Goal: Task Accomplishment & Management: Manage account settings

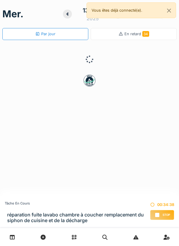
click at [161, 214] on div "Stop" at bounding box center [162, 215] width 24 height 10
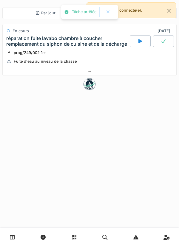
click at [109, 71] on div at bounding box center [90, 71] width 174 height 9
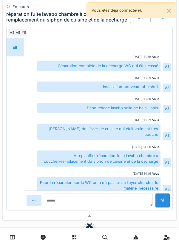
scroll to position [7, 0]
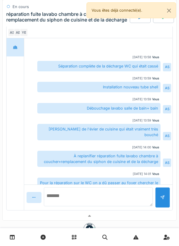
click at [105, 201] on textarea at bounding box center [98, 196] width 109 height 19
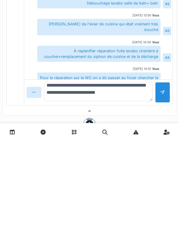
type textarea "**********"
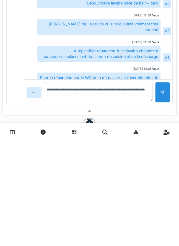
click at [162, 201] on div at bounding box center [162, 197] width 15 height 21
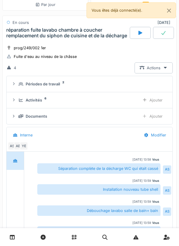
scroll to position [7, 0]
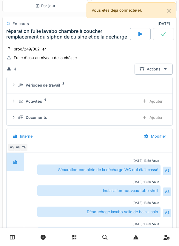
click at [156, 102] on div "Ajouter" at bounding box center [152, 101] width 30 height 11
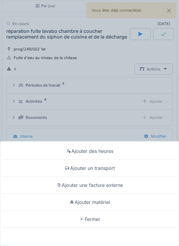
click at [107, 203] on div "Ajouter matériel" at bounding box center [89, 202] width 176 height 17
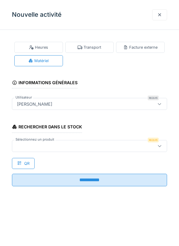
click at [103, 146] on div at bounding box center [80, 146] width 130 height 7
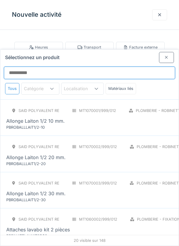
click at [130, 67] on input "Sélectionnez un produit" at bounding box center [90, 73] width 172 height 13
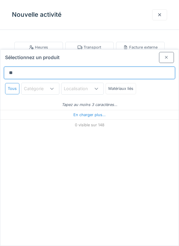
type input "***"
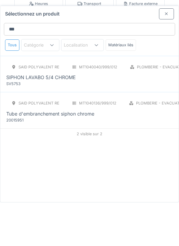
click at [126, 105] on div "SAID polyvalent RE MT1040040/999/012 Plomberie - Evacuation raccord PCE SIPHON …" at bounding box center [135, 117] width 258 height 25
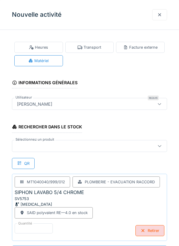
click at [93, 145] on div at bounding box center [80, 146] width 130 height 7
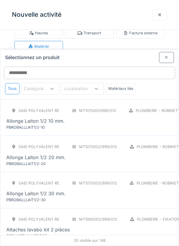
scroll to position [23, 0]
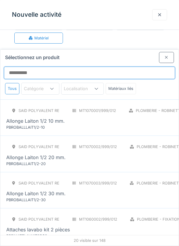
click at [95, 67] on input "Sélectionnez un produit" at bounding box center [90, 73] width 172 height 13
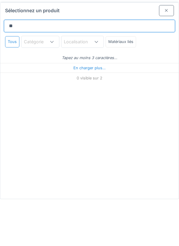
type input "*"
type input "****"
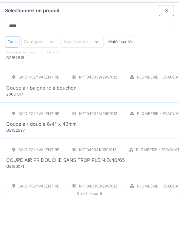
click at [94, 167] on div "Coupe air double 6/4" x 40mm" at bounding box center [135, 170] width 258 height 7
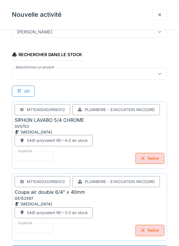
scroll to position [14, 0]
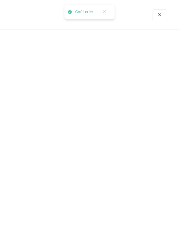
scroll to position [0, 0]
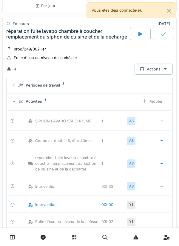
click at [93, 100] on div "Activités 8" at bounding box center [77, 102] width 117 height 6
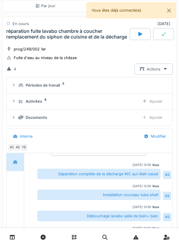
click at [147, 100] on icon at bounding box center [145, 101] width 5 height 4
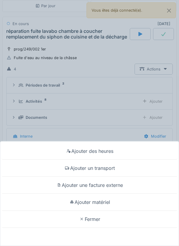
click at [108, 211] on div "Ajouter matériel" at bounding box center [89, 202] width 176 height 17
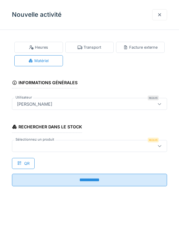
click at [100, 161] on div "Rechercher dans le stock Sélectionnez un produit Requis QR" at bounding box center [89, 143] width 155 height 51
click at [109, 149] on div at bounding box center [89, 146] width 155 height 12
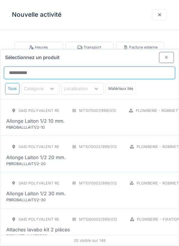
click at [107, 67] on input "Sélectionnez un produit" at bounding box center [90, 73] width 172 height 13
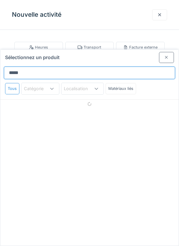
type input "*****"
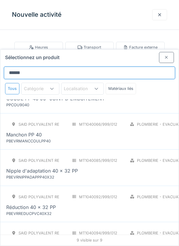
scroll to position [168, 0]
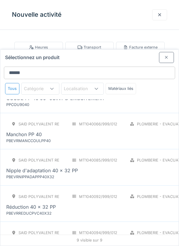
click at [126, 88] on div "SAID polyvalent RE MT1040017/999/012 Plomberie - Evacuation raccord PCE COUDE P…" at bounding box center [89, 95] width 179 height 36
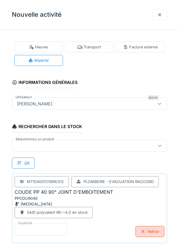
click at [59, 229] on input "*" at bounding box center [41, 229] width 53 height 13
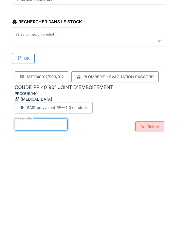
scroll to position [29, 0]
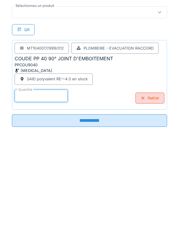
type input "*"
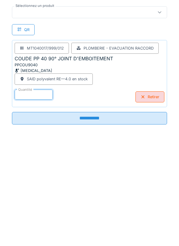
click at [107, 223] on input "**********" at bounding box center [89, 223] width 155 height 13
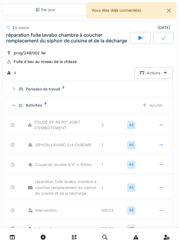
scroll to position [3, 0]
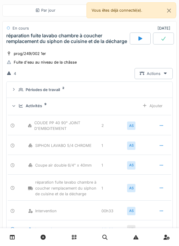
click at [162, 38] on icon at bounding box center [164, 38] width 6 height 5
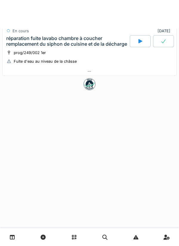
scroll to position [0, 0]
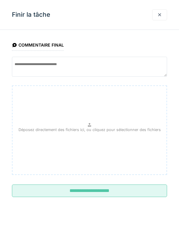
click at [108, 188] on input "**********" at bounding box center [89, 191] width 155 height 13
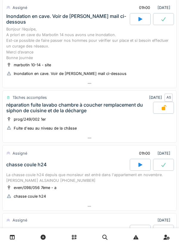
scroll to position [127, 0]
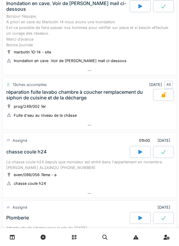
click at [71, 198] on div at bounding box center [90, 193] width 174 height 9
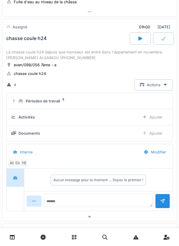
scroll to position [241, 0]
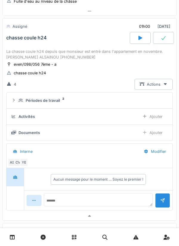
click at [36, 120] on div "Activités" at bounding box center [73, 117] width 124 height 6
click at [35, 106] on summary "Périodes de travail 2" at bounding box center [89, 100] width 161 height 11
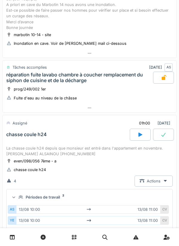
scroll to position [145, 0]
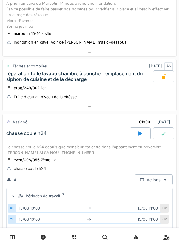
click at [117, 95] on div "prog/249/002 1er Fuite d'eau au niveau de la châsse" at bounding box center [89, 92] width 167 height 15
click at [113, 111] on div at bounding box center [90, 106] width 174 height 9
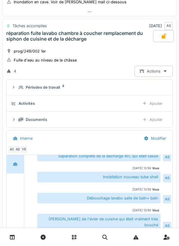
scroll to position [186, 0]
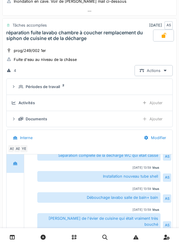
click at [162, 42] on div at bounding box center [163, 36] width 21 height 12
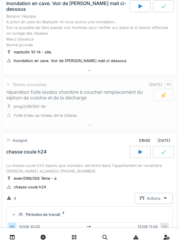
scroll to position [149, 0]
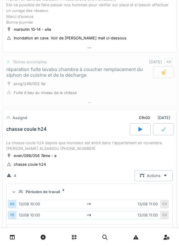
click at [160, 78] on div at bounding box center [163, 72] width 21 height 12
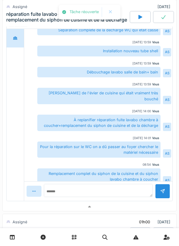
scroll to position [347, 0]
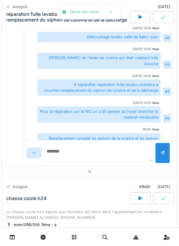
click at [111, 161] on textarea at bounding box center [98, 152] width 109 height 19
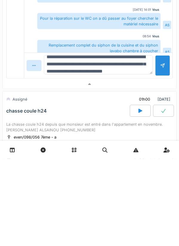
scroll to position [14, 0]
click at [122, 162] on textarea "**********" at bounding box center [98, 152] width 109 height 19
click at [138, 162] on textarea "**********" at bounding box center [98, 152] width 109 height 19
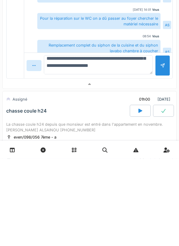
type textarea "**********"
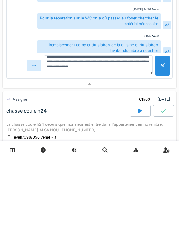
click at [164, 156] on div at bounding box center [162, 153] width 5 height 6
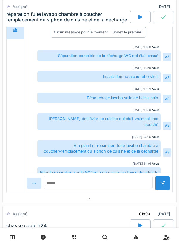
scroll to position [18, 0]
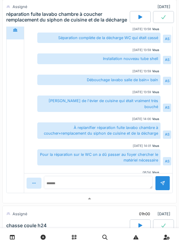
click at [160, 19] on div at bounding box center [163, 17] width 21 height 12
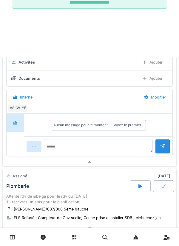
scroll to position [316, 0]
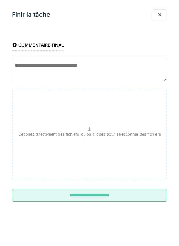
click at [131, 62] on textarea at bounding box center [89, 69] width 155 height 25
click at [142, 67] on textarea "****" at bounding box center [89, 69] width 155 height 25
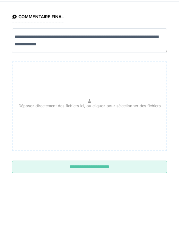
click at [41, 75] on textarea "**********" at bounding box center [89, 69] width 155 height 25
click at [44, 74] on textarea "**********" at bounding box center [89, 69] width 155 height 25
click at [125, 76] on textarea "**********" at bounding box center [89, 69] width 155 height 25
type textarea "**********"
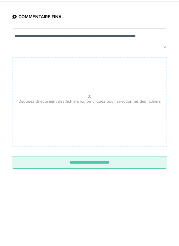
click at [123, 133] on p "Déposez directement des fichiers ici, ou cliquez pour sélectionner des fichiers" at bounding box center [90, 130] width 143 height 6
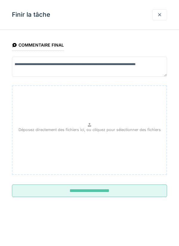
type input "**********"
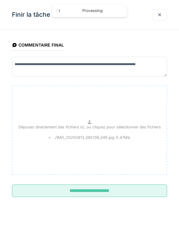
click at [118, 121] on div "Déposez directement des fichiers ici, ou cliquez pour sélectionner des fichiers…" at bounding box center [89, 130] width 155 height 90
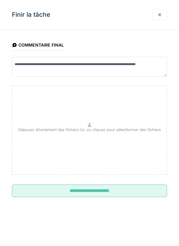
type input "**********"
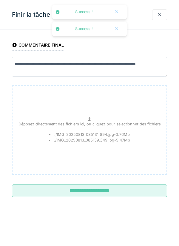
click at [110, 193] on input "**********" at bounding box center [89, 191] width 155 height 13
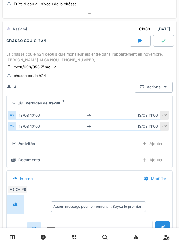
scroll to position [238, 0]
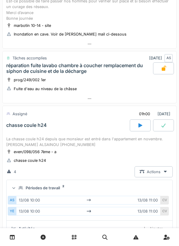
click at [109, 103] on div at bounding box center [90, 98] width 174 height 9
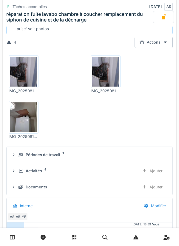
scroll to position [240, 0]
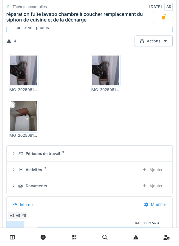
click at [120, 189] on div "Documents" at bounding box center [77, 186] width 117 height 6
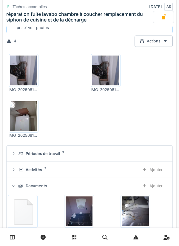
click at [151, 191] on div "Ajouter" at bounding box center [152, 185] width 30 height 11
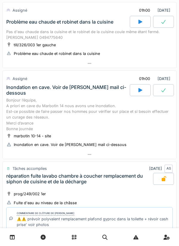
scroll to position [19, 0]
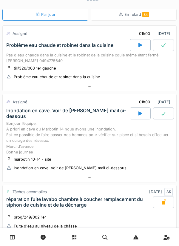
click at [109, 90] on div at bounding box center [90, 86] width 174 height 9
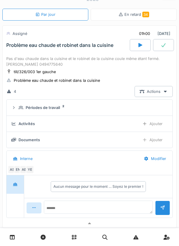
scroll to position [21, 0]
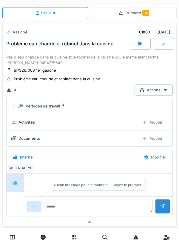
click at [136, 48] on div at bounding box center [140, 44] width 21 height 12
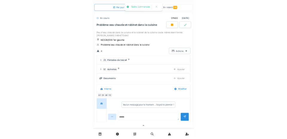
scroll to position [45, 0]
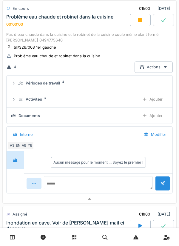
click at [155, 102] on div "Ajouter" at bounding box center [152, 99] width 30 height 11
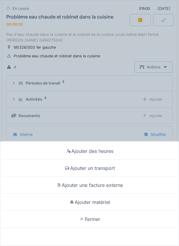
click at [109, 169] on div "Ajouter un transport" at bounding box center [89, 168] width 176 height 17
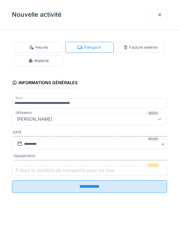
click at [107, 170] on label "Entrez le nombre de transports pour ce jour" at bounding box center [64, 170] width 101 height 7
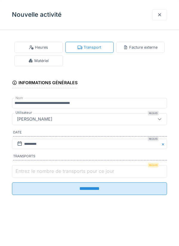
click at [107, 170] on input "Entrez le nombre de transports pour ce jour" at bounding box center [89, 171] width 155 height 13
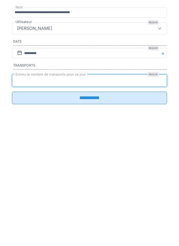
type input "*"
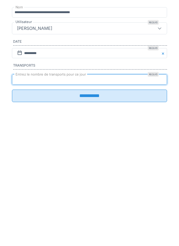
click at [88, 192] on input "**********" at bounding box center [89, 186] width 155 height 13
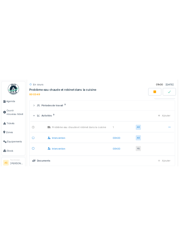
scroll to position [80, 0]
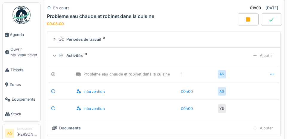
click at [179, 117] on div "Problème eau chaude et robinet dans la cuisine 1 AS Intervention 00h00 AS Inter…" at bounding box center [163, 89] width 231 height 56
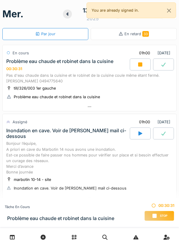
click at [113, 110] on div at bounding box center [90, 106] width 174 height 9
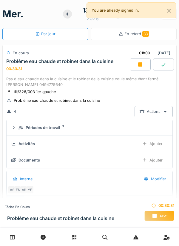
scroll to position [21, 0]
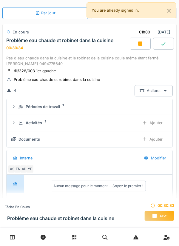
click at [149, 124] on div "Ajouter" at bounding box center [152, 122] width 30 height 11
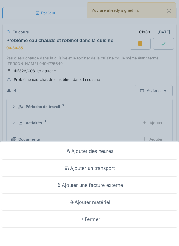
click at [123, 201] on div "Ajouter matériel" at bounding box center [89, 202] width 176 height 17
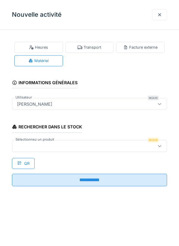
click at [139, 146] on div at bounding box center [80, 146] width 130 height 7
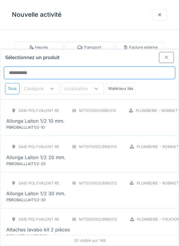
click at [25, 67] on input "Sélectionnez un produit" at bounding box center [90, 73] width 172 height 13
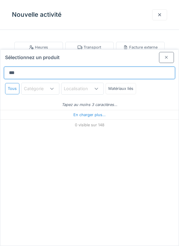
type input "****"
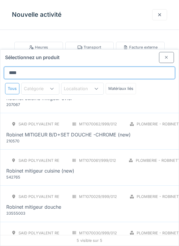
scroll to position [0, 0]
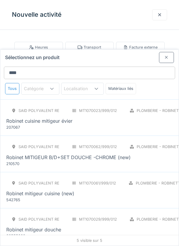
click at [142, 117] on div "Robinet cuisine mitigeur évier" at bounding box center [126, 120] width 240 height 7
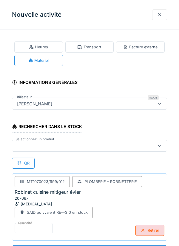
scroll to position [0, 0]
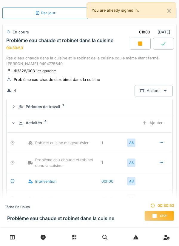
scroll to position [0, 0]
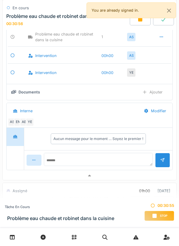
click at [131, 174] on div at bounding box center [90, 176] width 174 height 9
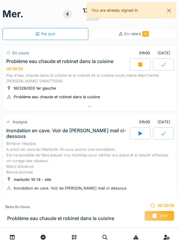
click at [159, 108] on div at bounding box center [90, 106] width 174 height 9
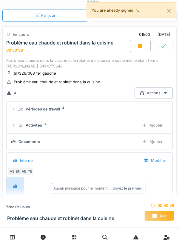
scroll to position [21, 0]
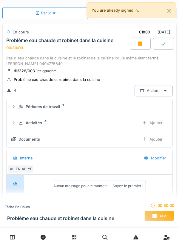
click at [157, 123] on div "Ajouter" at bounding box center [152, 122] width 30 height 11
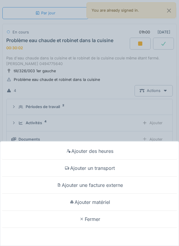
click at [149, 138] on div "Ajouter des heures Ajouter un transport Ajouter une facture externe Ajouter mat…" at bounding box center [89, 123] width 179 height 246
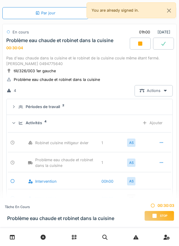
click at [127, 123] on div "Activités 4" at bounding box center [77, 123] width 117 height 6
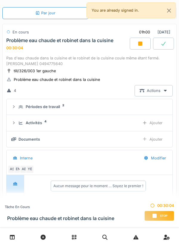
click at [156, 141] on div "Ajouter" at bounding box center [152, 139] width 30 height 11
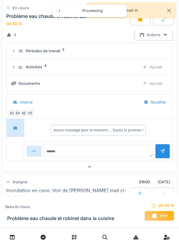
scroll to position [80, 0]
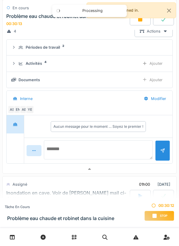
click at [120, 146] on textarea at bounding box center [98, 149] width 109 height 19
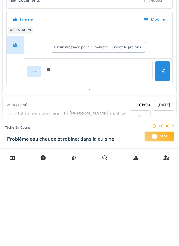
type textarea "*"
click at [55, 146] on textarea "**********" at bounding box center [98, 149] width 109 height 19
click at [56, 150] on textarea "**********" at bounding box center [98, 149] width 109 height 19
type textarea "*"
type textarea "**********"
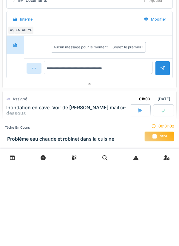
click at [162, 149] on div at bounding box center [162, 148] width 5 height 6
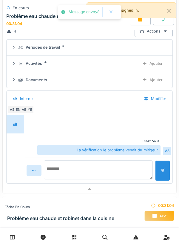
click at [125, 167] on textarea at bounding box center [98, 169] width 109 height 19
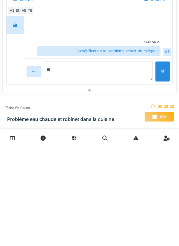
type textarea "*"
type textarea "**********"
click at [159, 170] on div at bounding box center [162, 167] width 15 height 15
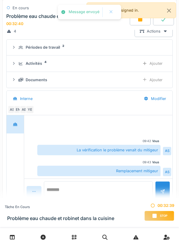
click at [135, 189] on textarea at bounding box center [98, 190] width 109 height 19
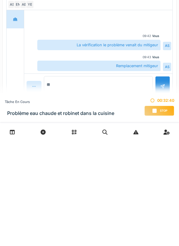
type textarea "***"
type textarea "**********"
click at [159, 186] on div at bounding box center [162, 188] width 15 height 15
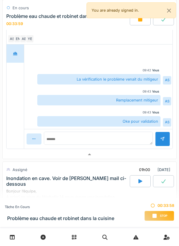
scroll to position [154, 0]
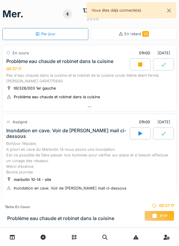
click at [146, 110] on div at bounding box center [90, 106] width 174 height 9
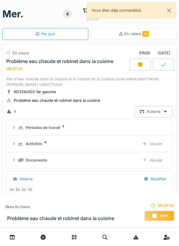
click at [162, 63] on icon at bounding box center [164, 64] width 6 height 5
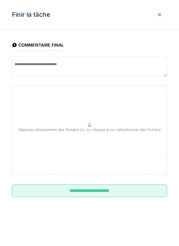
click at [76, 196] on input "**********" at bounding box center [89, 191] width 155 height 13
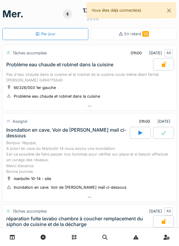
click at [147, 105] on div at bounding box center [90, 106] width 174 height 9
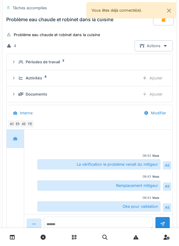
scroll to position [67, 0]
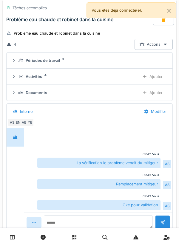
click at [120, 94] on div "Documents" at bounding box center [77, 93] width 117 height 6
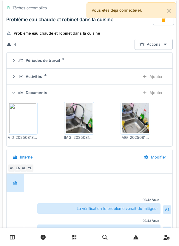
click at [131, 90] on div "Documents" at bounding box center [77, 93] width 117 height 6
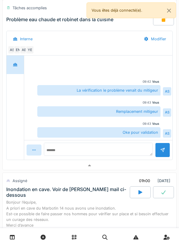
click at [136, 167] on div at bounding box center [90, 165] width 174 height 9
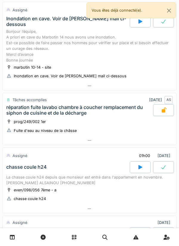
scroll to position [0, 0]
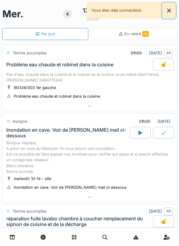
click at [173, 13] on button "Close" at bounding box center [169, 11] width 13 height 16
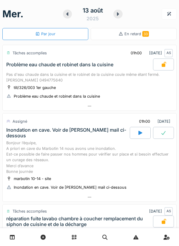
click at [69, 13] on icon at bounding box center [68, 14] width 6 height 5
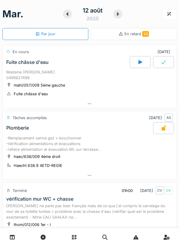
click at [122, 15] on div at bounding box center [118, 14] width 9 height 9
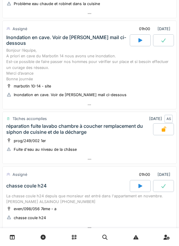
scroll to position [85, 0]
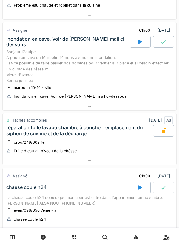
click at [133, 37] on div at bounding box center [140, 42] width 21 height 12
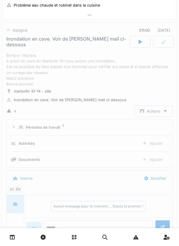
scroll to position [83, 0]
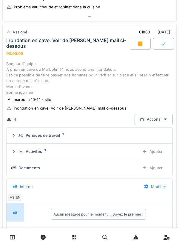
click at [109, 154] on div "Activités 1" at bounding box center [77, 152] width 117 height 6
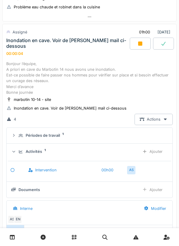
click at [147, 152] on icon at bounding box center [145, 152] width 5 height 4
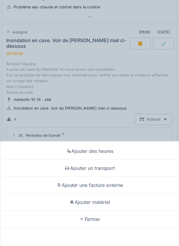
click at [110, 172] on div "Ajouter un transport" at bounding box center [89, 168] width 176 height 17
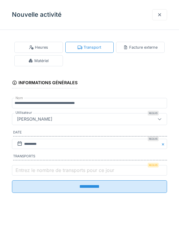
click at [101, 174] on label "Entrez le nombre de transports pour ce jour" at bounding box center [64, 170] width 101 height 7
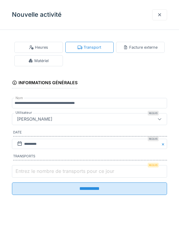
click at [101, 175] on input "Entrez le nombre de transports pour ce jour" at bounding box center [89, 171] width 155 height 13
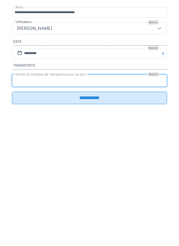
type input "*"
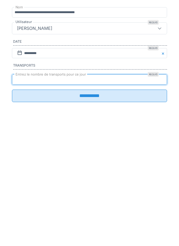
click at [116, 189] on input "**********" at bounding box center [89, 186] width 155 height 13
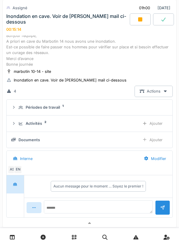
click at [143, 22] on div at bounding box center [140, 19] width 21 height 12
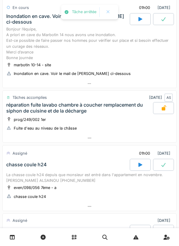
scroll to position [107, 0]
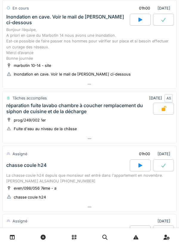
click at [95, 89] on div at bounding box center [90, 84] width 174 height 9
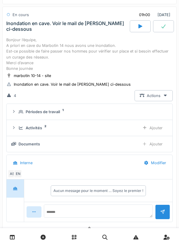
scroll to position [110, 0]
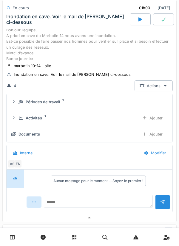
click at [157, 140] on div "Ajouter" at bounding box center [152, 134] width 30 height 11
click at [118, 209] on textarea at bounding box center [98, 204] width 109 height 19
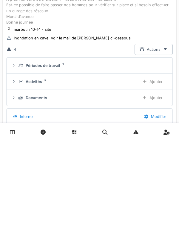
scroll to position [41, 0]
click at [122, 206] on div "Documents" at bounding box center [77, 204] width 117 height 6
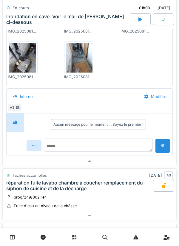
scroll to position [261, 0]
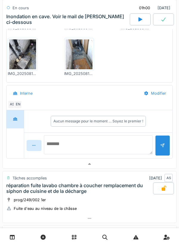
click at [117, 149] on textarea at bounding box center [98, 144] width 109 height 19
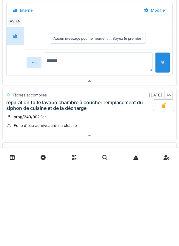
scroll to position [265, 0]
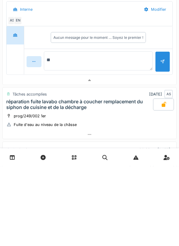
type textarea "*"
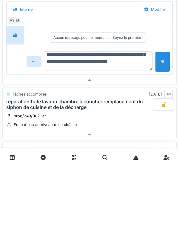
scroll to position [50, 0]
type textarea "**********"
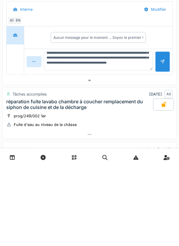
click at [163, 145] on div at bounding box center [162, 142] width 5 height 6
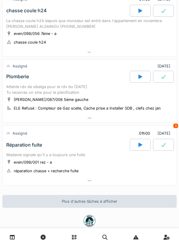
scroll to position [564, 0]
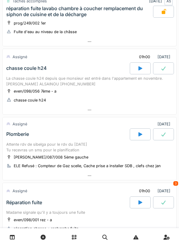
scroll to position [281, 0]
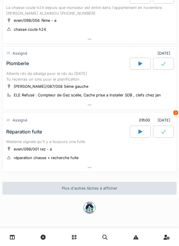
click at [137, 134] on div at bounding box center [140, 132] width 21 height 12
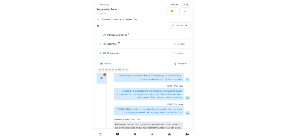
scroll to position [371, 0]
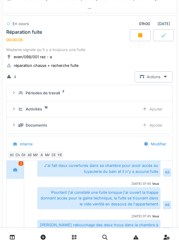
click at [94, 112] on div "Activités 18" at bounding box center [77, 109] width 117 height 6
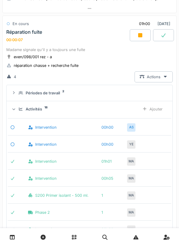
click at [143, 115] on div "Ajouter" at bounding box center [152, 109] width 30 height 11
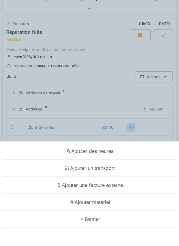
click at [109, 166] on div "Ajouter un transport" at bounding box center [89, 168] width 176 height 17
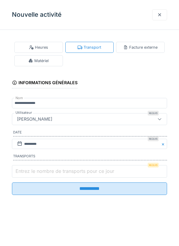
click at [81, 168] on input "Entrez le nombre de transports pour ce jour" at bounding box center [89, 171] width 155 height 13
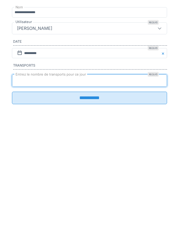
type input "*"
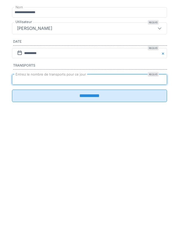
click at [75, 191] on input "**********" at bounding box center [89, 186] width 155 height 13
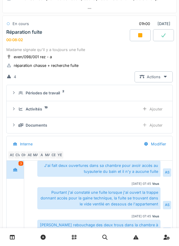
click at [142, 41] on div at bounding box center [140, 35] width 21 height 12
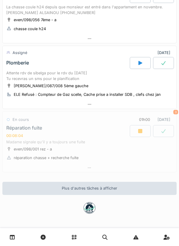
scroll to position [281, 0]
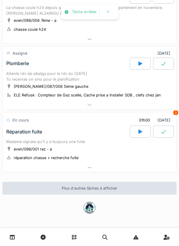
click at [98, 164] on div at bounding box center [90, 167] width 174 height 9
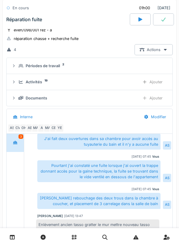
scroll to position [400, 0]
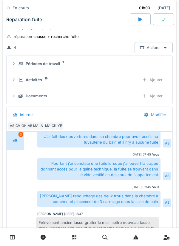
click at [61, 130] on div "YE" at bounding box center [60, 126] width 8 height 8
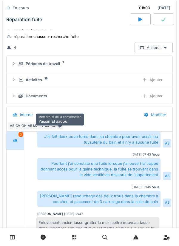
click at [54, 130] on div "CB" at bounding box center [54, 126] width 8 height 8
click at [47, 130] on div "MA" at bounding box center [48, 126] width 8 height 8
click at [46, 130] on div "MA" at bounding box center [48, 126] width 8 height 8
click at [44, 130] on div "MA" at bounding box center [48, 126] width 8 height 8
click at [41, 130] on div "A" at bounding box center [42, 126] width 8 height 8
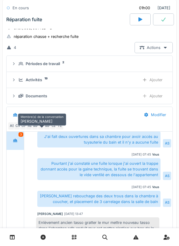
click at [36, 128] on div "MA" at bounding box center [36, 126] width 8 height 8
click at [30, 130] on div "AB" at bounding box center [30, 126] width 8 height 8
click at [25, 130] on div "OH" at bounding box center [24, 126] width 8 height 8
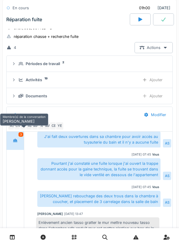
click at [17, 130] on div "CV" at bounding box center [18, 126] width 8 height 8
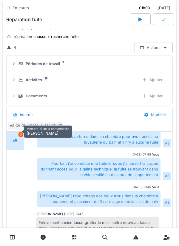
click at [13, 128] on div "AS" at bounding box center [12, 126] width 8 height 8
click at [85, 122] on div "Interne" at bounding box center [73, 114] width 131 height 13
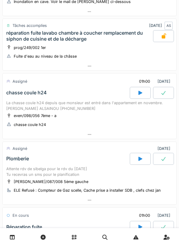
scroll to position [180, 0]
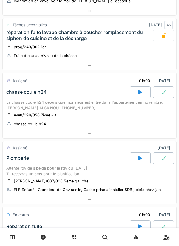
click at [135, 98] on div at bounding box center [140, 92] width 21 height 12
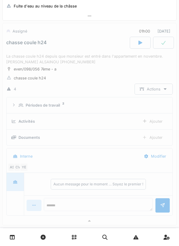
scroll to position [235, 0]
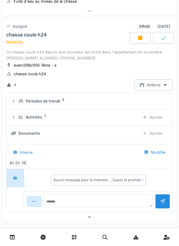
click at [118, 120] on div "Activités 1" at bounding box center [77, 117] width 117 height 6
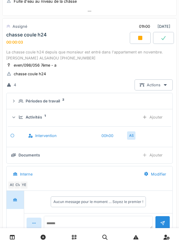
click at [158, 123] on div "Ajouter" at bounding box center [152, 117] width 30 height 11
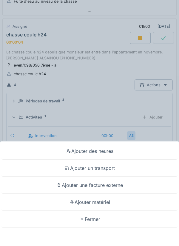
click at [108, 166] on div "Ajouter un transport" at bounding box center [89, 168] width 176 height 17
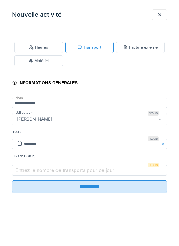
click at [87, 169] on label "Entrez le nombre de transports pour ce jour" at bounding box center [64, 170] width 101 height 7
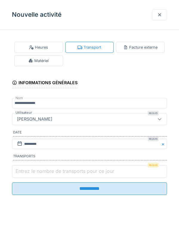
click at [87, 169] on input "Entrez le nombre de transports pour ce jour" at bounding box center [89, 171] width 155 height 13
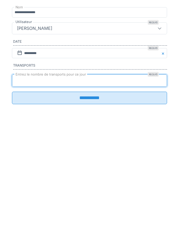
type input "*"
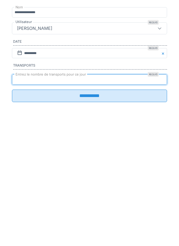
click at [79, 192] on input "**********" at bounding box center [89, 186] width 155 height 13
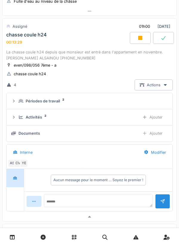
click at [132, 43] on div at bounding box center [140, 38] width 21 height 12
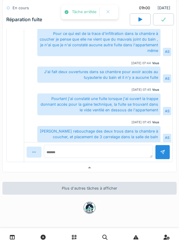
scroll to position [0, 0]
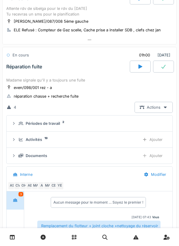
click at [138, 69] on icon at bounding box center [140, 66] width 6 height 5
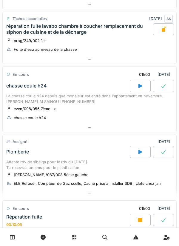
scroll to position [187, 0]
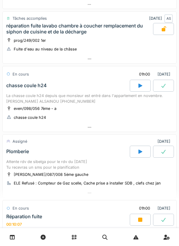
click at [55, 120] on div "even/098/056 7ème - a chasse coule h24" at bounding box center [89, 112] width 167 height 15
click at [53, 132] on div at bounding box center [90, 127] width 174 height 9
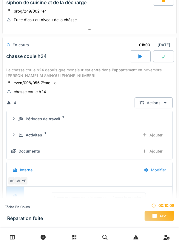
scroll to position [235, 0]
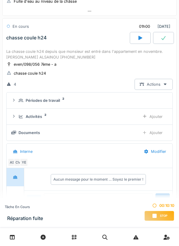
click at [18, 167] on div "CV" at bounding box center [18, 162] width 8 height 8
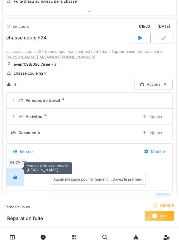
click at [56, 138] on div "Documents Ajouter" at bounding box center [89, 132] width 157 height 11
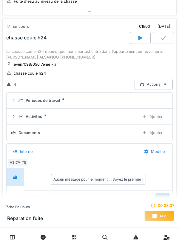
click at [160, 215] on span "Stop" at bounding box center [163, 216] width 7 height 4
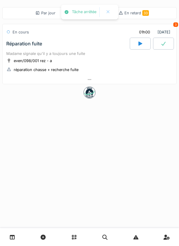
scroll to position [0, 0]
click at [120, 77] on div at bounding box center [90, 79] width 174 height 9
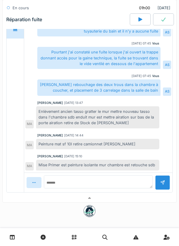
scroll to position [2, 0]
click at [119, 183] on textarea at bounding box center [98, 181] width 109 height 13
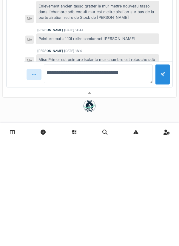
type textarea "**********"
click at [163, 186] on div at bounding box center [162, 179] width 15 height 21
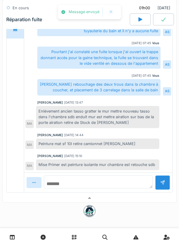
click at [131, 181] on textarea at bounding box center [98, 181] width 109 height 13
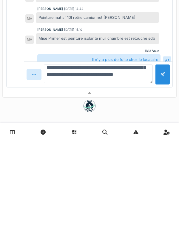
scroll to position [43, 0]
type textarea "**********"
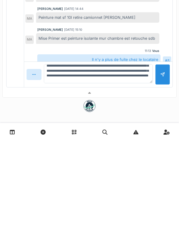
click at [163, 178] on div at bounding box center [162, 180] width 5 height 6
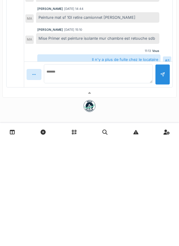
scroll to position [0, 0]
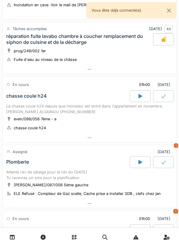
scroll to position [181, 0]
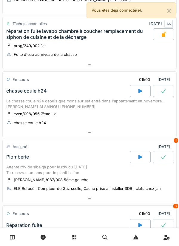
click at [113, 137] on div at bounding box center [90, 132] width 174 height 9
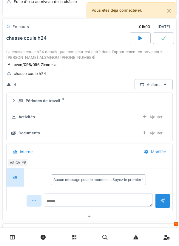
scroll to position [235, 0]
click at [121, 138] on div "Documents Ajouter" at bounding box center [89, 132] width 157 height 11
click at [156, 122] on div "Ajouter" at bounding box center [152, 116] width 30 height 11
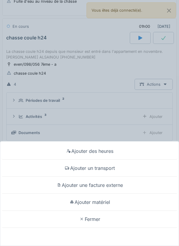
click at [110, 203] on div "Ajouter matériel" at bounding box center [89, 202] width 176 height 17
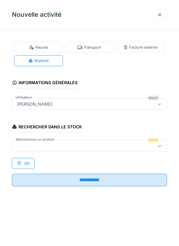
click at [109, 159] on div "Rechercher dans le stock Sélectionnez un produit Requis QR" at bounding box center [89, 143] width 155 height 51
click at [117, 151] on div at bounding box center [89, 146] width 155 height 12
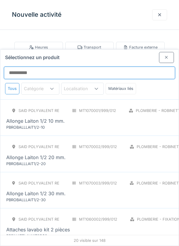
click at [150, 67] on input "Sélectionnez un produit" at bounding box center [90, 73] width 172 height 13
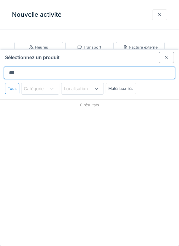
type input "****"
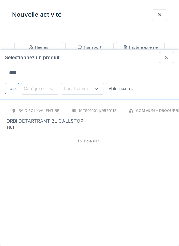
click at [134, 117] on div "ORBI DETARTRANT 2L CALLSTOP" at bounding box center [109, 120] width 206 height 7
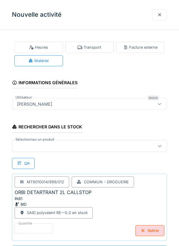
click at [118, 147] on div at bounding box center [80, 146] width 130 height 7
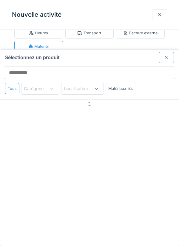
scroll to position [23, 0]
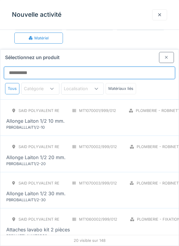
click at [9, 67] on input "Sélectionnez un produit" at bounding box center [90, 73] width 172 height 13
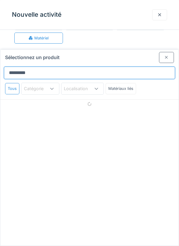
type input "********"
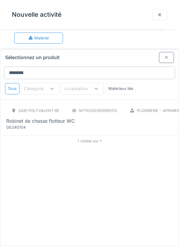
click at [21, 117] on div "Robinet de chasse flotteur WC" at bounding box center [40, 120] width 69 height 7
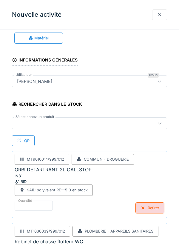
click at [131, 142] on div "Rechercher dans le stock Sélectionnez un produit QR MT9010014/999/012 Commun - …" at bounding box center [89, 192] width 155 height 195
click at [134, 127] on div at bounding box center [89, 123] width 155 height 12
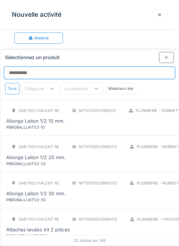
click at [14, 67] on input "Sélectionnez un produit" at bounding box center [90, 73] width 172 height 13
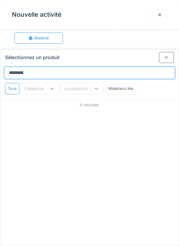
scroll to position [0, 0]
type input "*********"
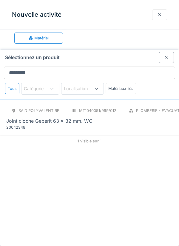
click at [22, 105] on div "SAID polyvalent RE" at bounding box center [35, 110] width 58 height 11
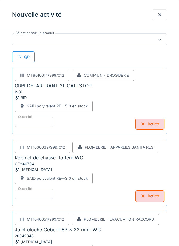
scroll to position [144, 0]
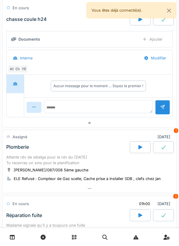
scroll to position [461, 0]
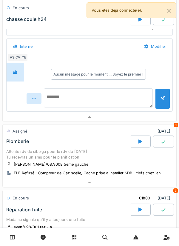
click at [123, 100] on textarea at bounding box center [98, 97] width 109 height 19
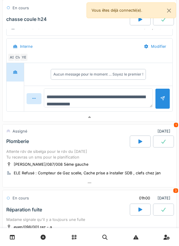
type textarea "**********"
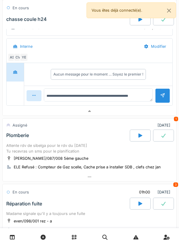
click at [155, 103] on div at bounding box center [162, 95] width 15 height 15
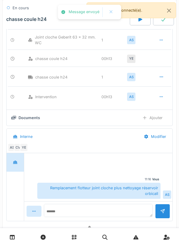
click at [163, 25] on div at bounding box center [163, 19] width 21 height 12
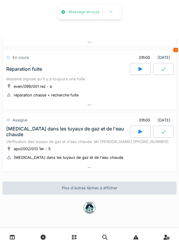
scroll to position [343, 0]
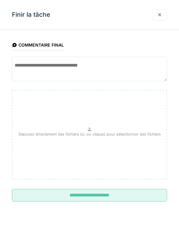
click at [135, 67] on textarea at bounding box center [89, 69] width 155 height 25
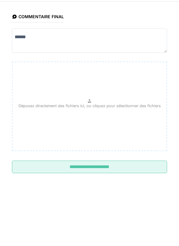
click at [137, 74] on textarea "******" at bounding box center [89, 69] width 155 height 25
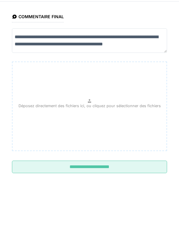
scroll to position [2, 0]
type textarea "**********"
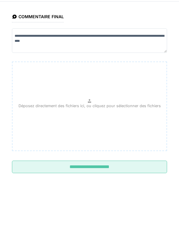
click at [172, 105] on div "**********" at bounding box center [89, 127] width 179 height 184
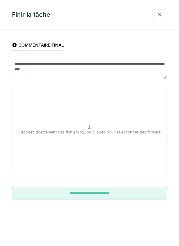
scroll to position [1, 0]
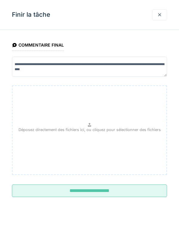
click at [133, 191] on input "**********" at bounding box center [89, 191] width 155 height 13
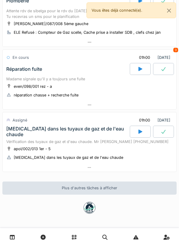
click at [140, 133] on icon at bounding box center [141, 132] width 4 height 4
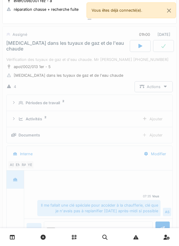
scroll to position [432, 0]
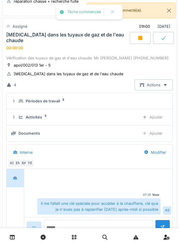
click at [157, 113] on div "Ajouter" at bounding box center [152, 117] width 30 height 11
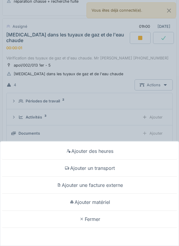
click at [108, 170] on div "Ajouter un transport" at bounding box center [89, 168] width 176 height 17
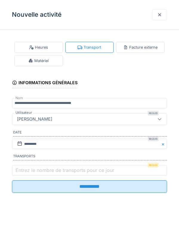
click at [48, 172] on label "Entrez le nombre de transports pour ce jour" at bounding box center [64, 170] width 101 height 7
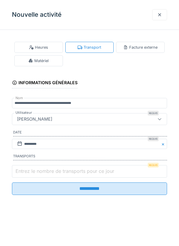
click at [48, 172] on input "Entrez le nombre de transports pour ce jour" at bounding box center [89, 171] width 155 height 13
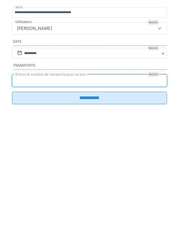
type input "*"
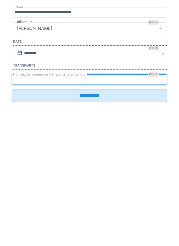
click at [94, 185] on input "**********" at bounding box center [89, 186] width 155 height 13
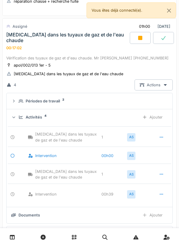
click at [137, 44] on div at bounding box center [140, 38] width 21 height 12
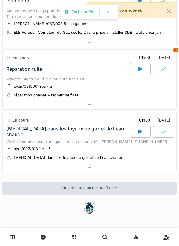
scroll to position [343, 0]
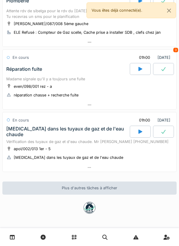
click at [94, 110] on div at bounding box center [89, 105] width 175 height 9
click at [91, 116] on div "En cours 01h00 [DATE]" at bounding box center [89, 120] width 167 height 11
click at [94, 113] on div "En cours 01h00 [DATE]" at bounding box center [90, 118] width 174 height 13
click at [88, 109] on div at bounding box center [90, 105] width 174 height 9
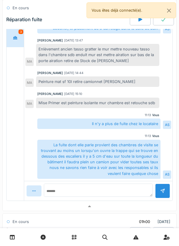
scroll to position [539, 0]
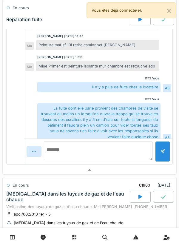
click at [109, 160] on textarea at bounding box center [98, 150] width 109 height 19
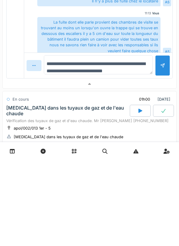
type textarea "**********"
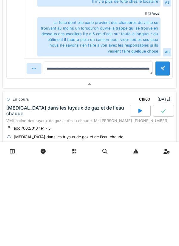
click at [160, 157] on div at bounding box center [162, 155] width 5 height 6
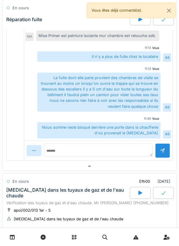
scroll to position [610, 0]
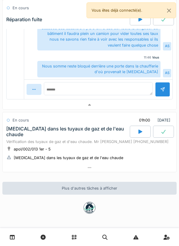
click at [106, 178] on div "[DATE] Par jour En retard 33 Terminé 01h00 [DATE] AS EN Problème eau chaude et …" at bounding box center [89, 123] width 179 height 246
click at [108, 166] on div at bounding box center [90, 167] width 174 height 9
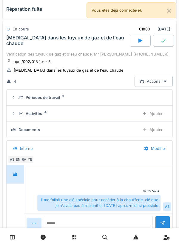
scroll to position [698, 0]
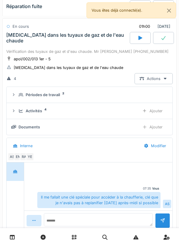
click at [31, 161] on div "YE" at bounding box center [30, 157] width 8 height 8
click at [25, 161] on div "RA" at bounding box center [24, 157] width 8 height 8
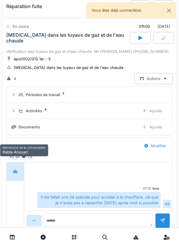
click at [20, 161] on div "RA" at bounding box center [24, 157] width 8 height 8
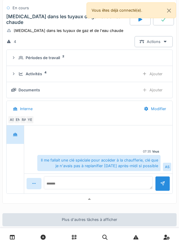
scroll to position [735, 0]
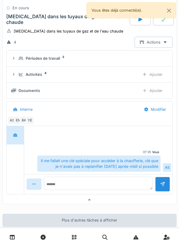
click at [21, 125] on div "RA" at bounding box center [24, 120] width 8 height 8
click at [18, 125] on div "EN" at bounding box center [18, 120] width 8 height 8
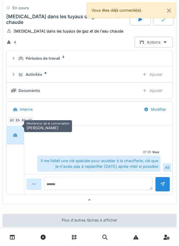
click at [113, 96] on div "Documents Ajouter" at bounding box center [89, 90] width 157 height 11
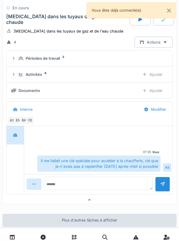
click at [150, 96] on div "Ajouter" at bounding box center [152, 90] width 30 height 11
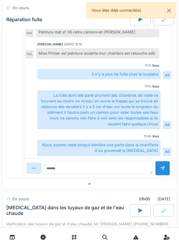
scroll to position [0, 0]
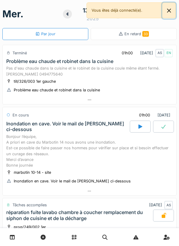
click at [175, 14] on button "Close" at bounding box center [169, 11] width 13 height 16
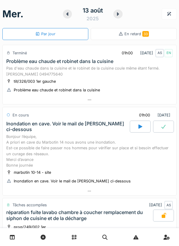
click at [121, 15] on icon at bounding box center [118, 14] width 6 height 5
